Goal: Task Accomplishment & Management: Use online tool/utility

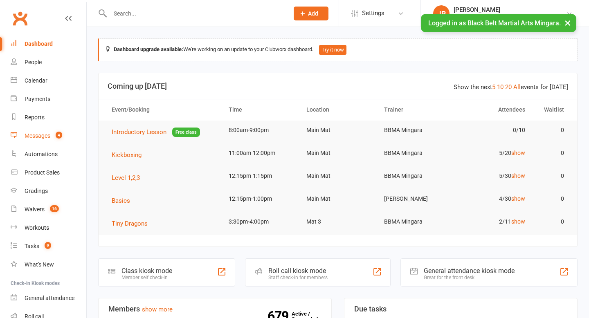
click at [38, 140] on link "Messages 4" at bounding box center [49, 136] width 76 height 18
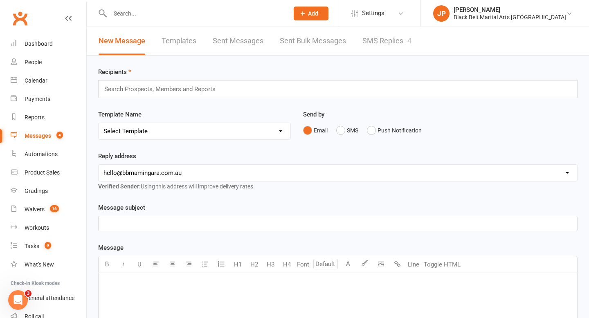
click at [382, 43] on link "SMS Replies 4" at bounding box center [387, 41] width 49 height 28
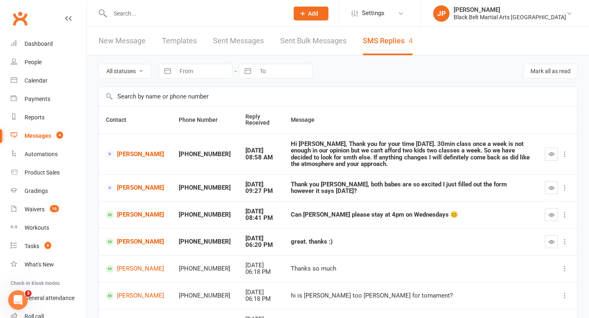
click at [385, 95] on input "text" at bounding box center [338, 96] width 479 height 19
click at [34, 78] on div "Calendar" at bounding box center [36, 80] width 23 height 7
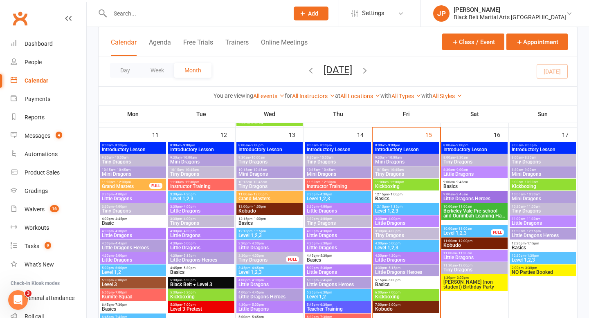
scroll to position [641, 0]
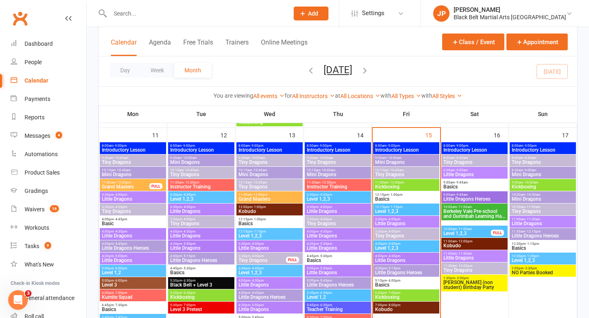
click at [397, 185] on span "Kickboxing" at bounding box center [406, 187] width 63 height 5
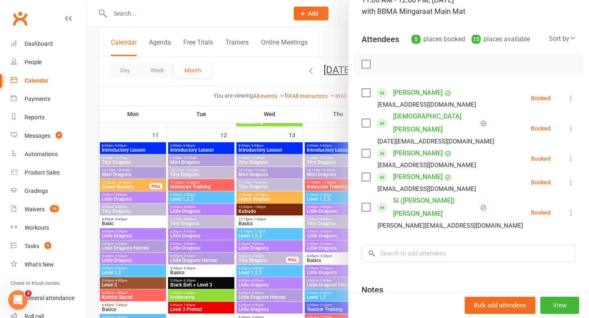
scroll to position [70, 0]
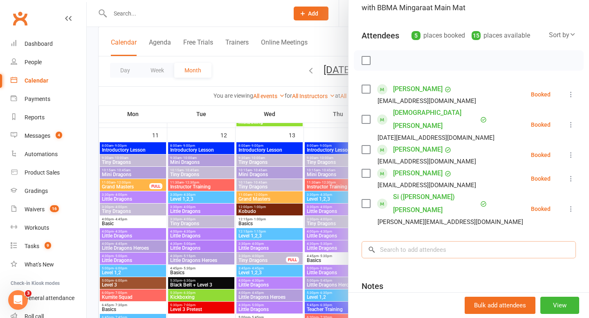
click at [443, 241] on input "search" at bounding box center [469, 249] width 214 height 17
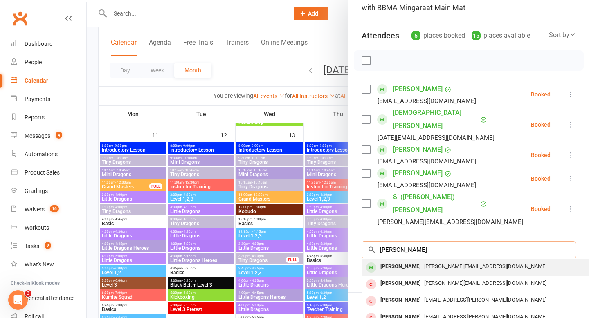
type input "[PERSON_NAME]"
click at [399, 261] on div "[PERSON_NAME]" at bounding box center [400, 267] width 47 height 12
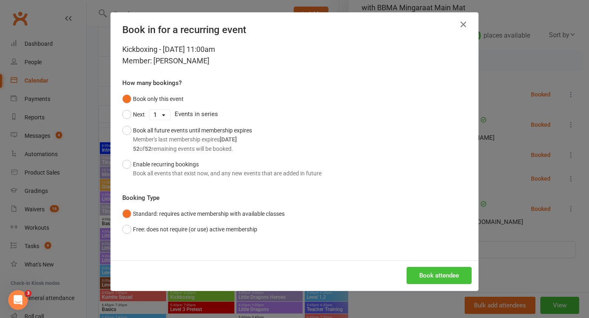
click at [440, 272] on button "Book attendee" at bounding box center [439, 275] width 65 height 17
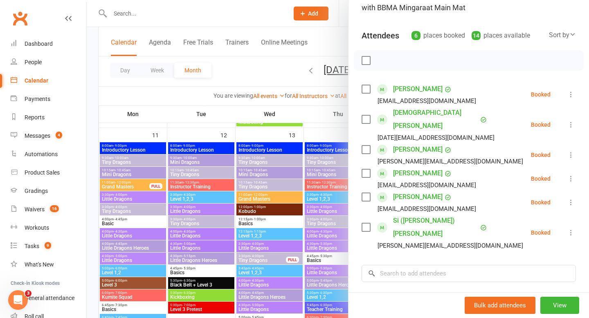
click at [571, 151] on icon at bounding box center [571, 155] width 8 height 8
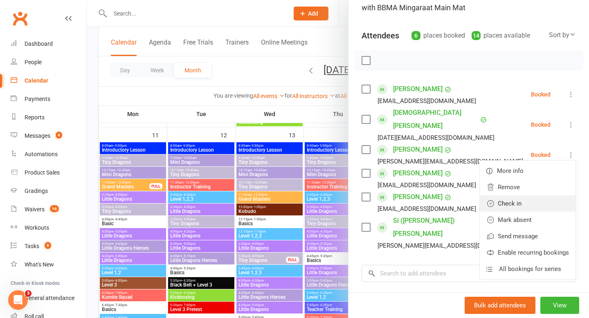
click at [524, 196] on link "Check in" at bounding box center [528, 204] width 96 height 16
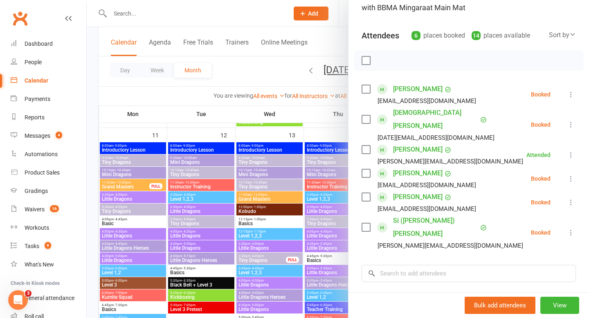
click at [266, 75] on div at bounding box center [338, 159] width 503 height 318
